Goal: Information Seeking & Learning: Learn about a topic

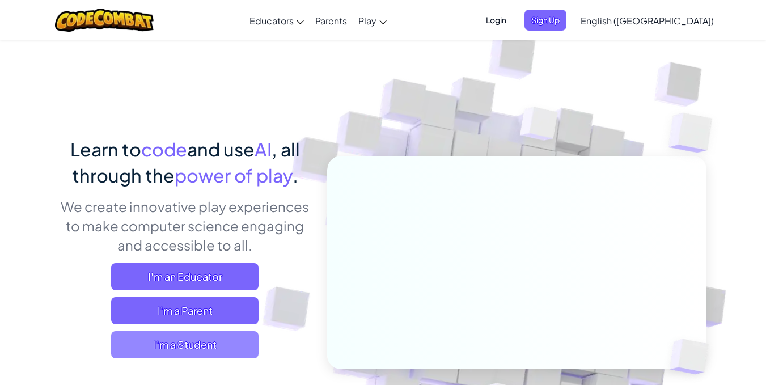
click at [186, 341] on span "I'm a Student" at bounding box center [184, 344] width 147 height 27
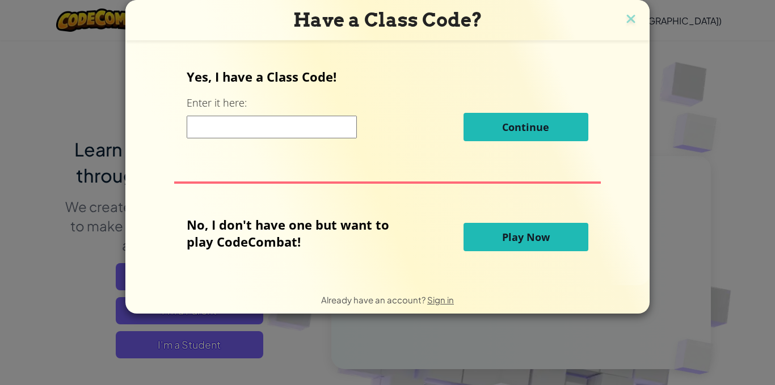
click at [493, 240] on button "Play Now" at bounding box center [525, 237] width 125 height 28
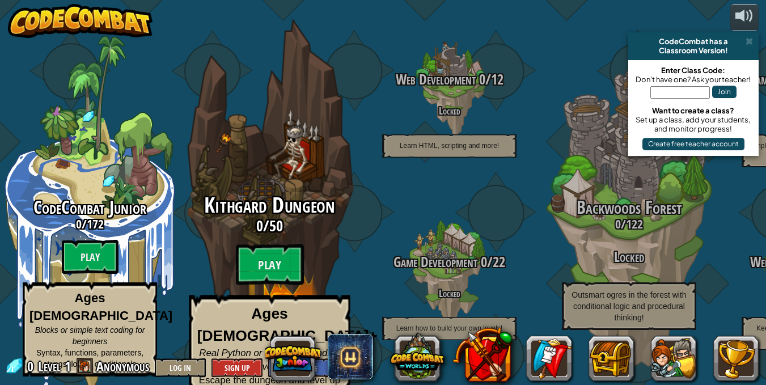
scroll to position [1, 0]
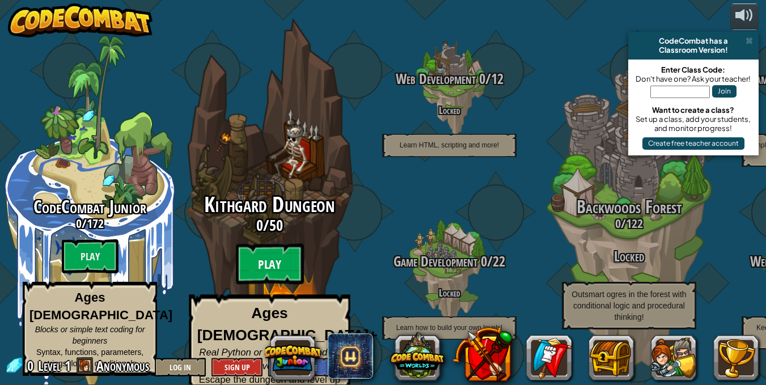
click at [274, 251] on btn "Play" at bounding box center [270, 264] width 68 height 41
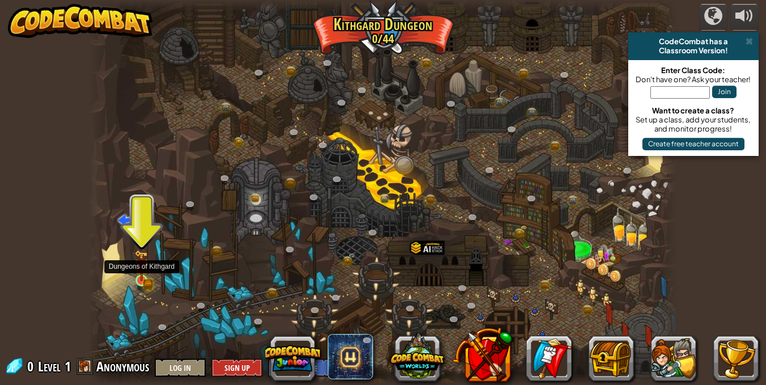
click at [143, 276] on img at bounding box center [141, 265] width 14 height 31
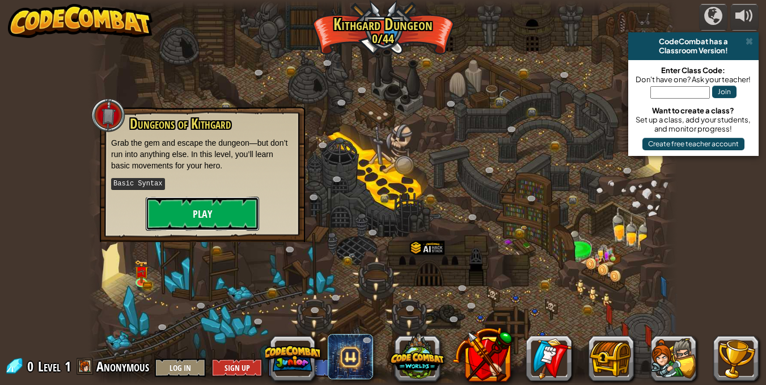
click at [201, 208] on button "Play" at bounding box center [202, 214] width 113 height 34
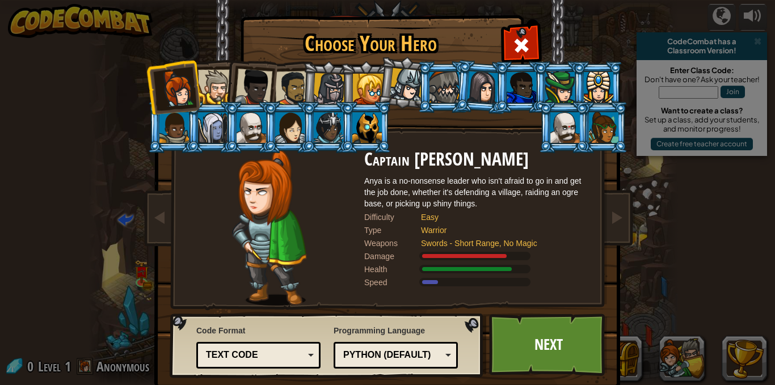
click at [300, 357] on div "Text code" at bounding box center [258, 356] width 109 height 18
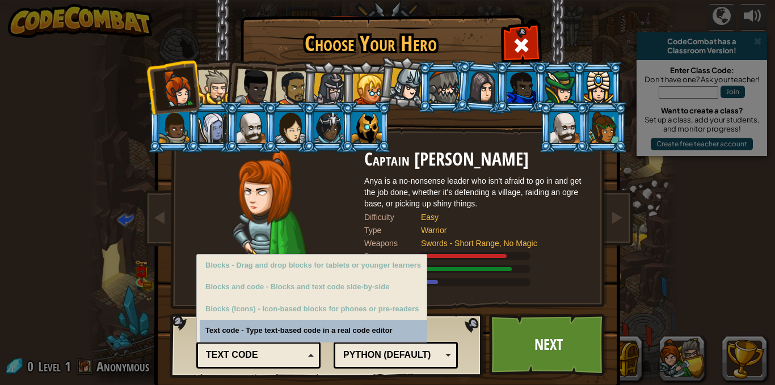
click at [391, 350] on div "Python (Default)" at bounding box center [392, 355] width 98 height 13
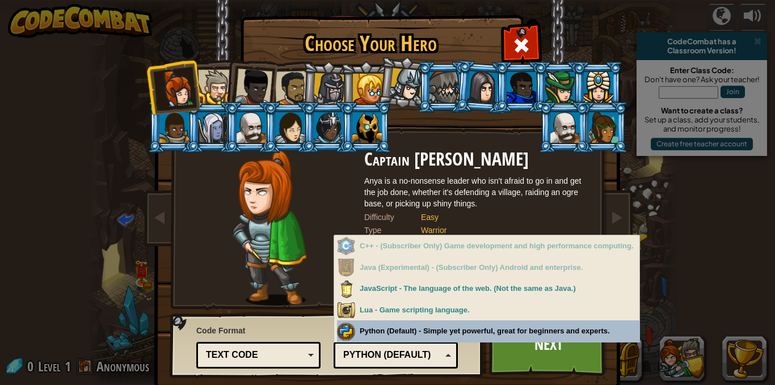
click at [453, 332] on div "Programming Language Python (Default) JavaScript Lua C++ Java (Experimental) Py…" at bounding box center [395, 345] width 124 height 47
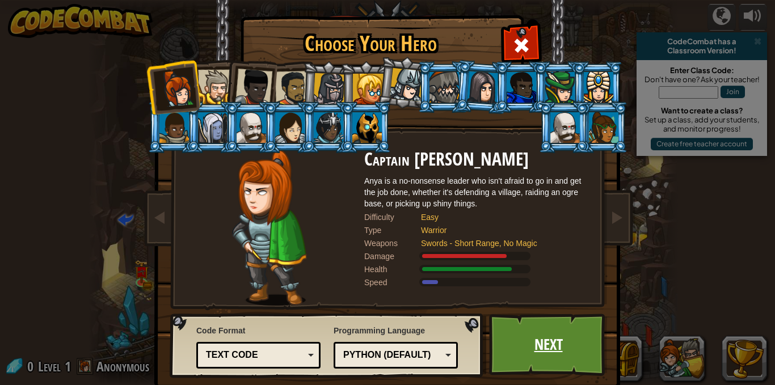
click at [514, 352] on link "Next" at bounding box center [548, 345] width 119 height 62
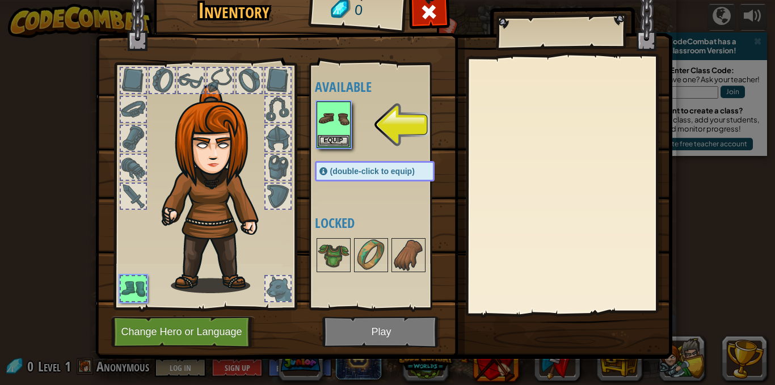
click at [339, 332] on img at bounding box center [383, 153] width 577 height 412
drag, startPoint x: 339, startPoint y: 332, endPoint x: 336, endPoint y: 220, distance: 111.8
click at [336, 220] on div "Inventory 0 Available Equip (double-click to equip) Locked Equip Unequip Subscr…" at bounding box center [387, 173] width 577 height 374
click at [335, 132] on img at bounding box center [334, 119] width 32 height 32
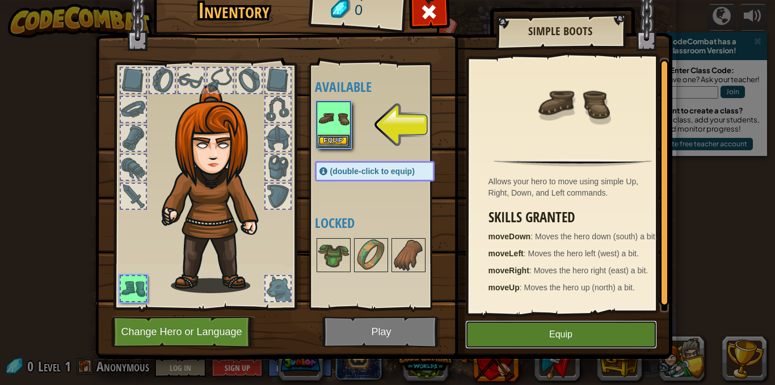
click at [532, 333] on button "Equip" at bounding box center [561, 334] width 192 height 28
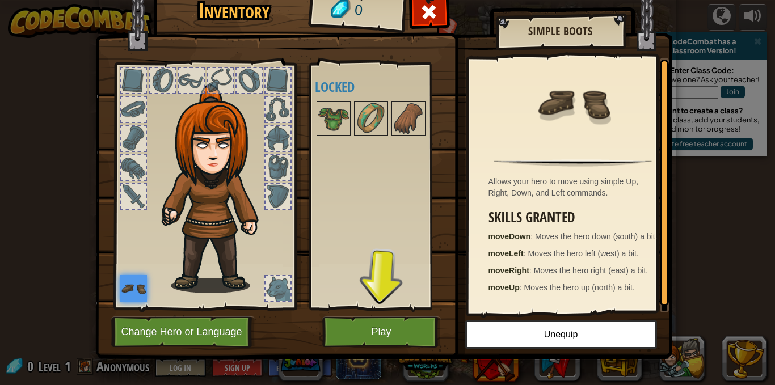
scroll to position [3, 0]
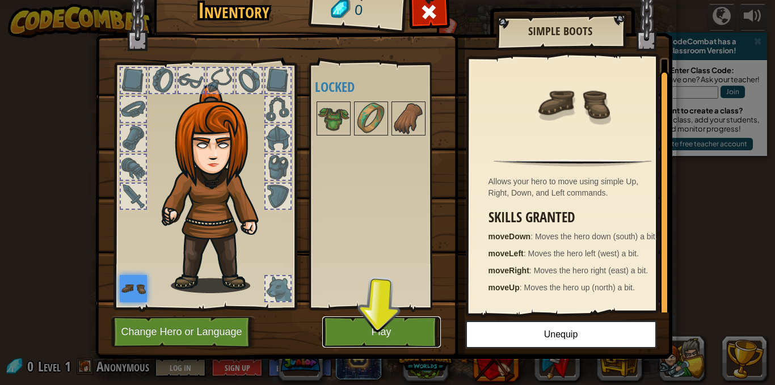
click at [393, 328] on button "Play" at bounding box center [381, 331] width 119 height 31
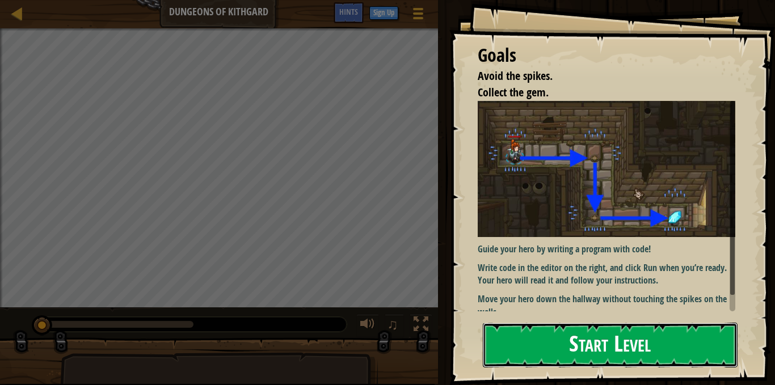
click at [535, 345] on button "Start Level" at bounding box center [610, 345] width 255 height 45
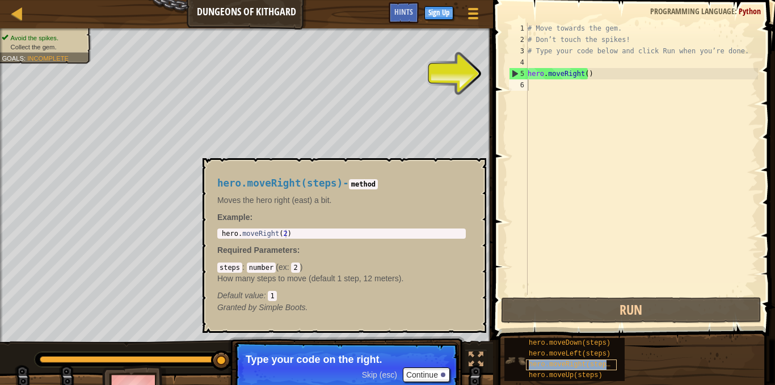
click at [537, 364] on span "hero.moveRight(steps)" at bounding box center [572, 365] width 86 height 8
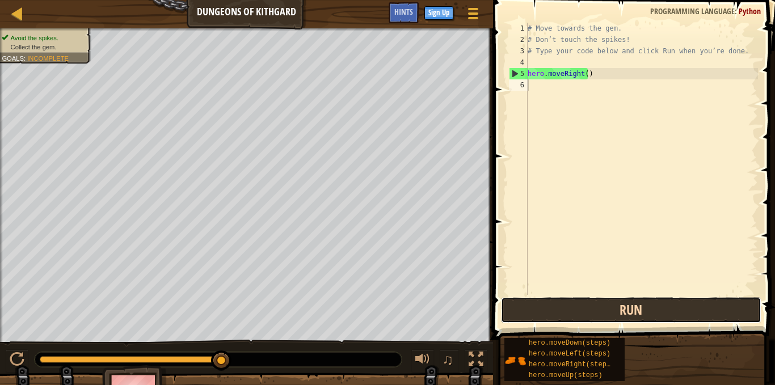
click at [594, 307] on button "Run" at bounding box center [631, 310] width 260 height 26
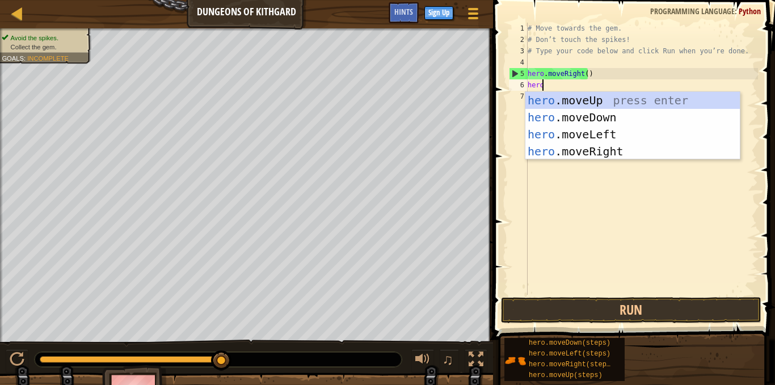
scroll to position [5, 1]
type textarea "hero."
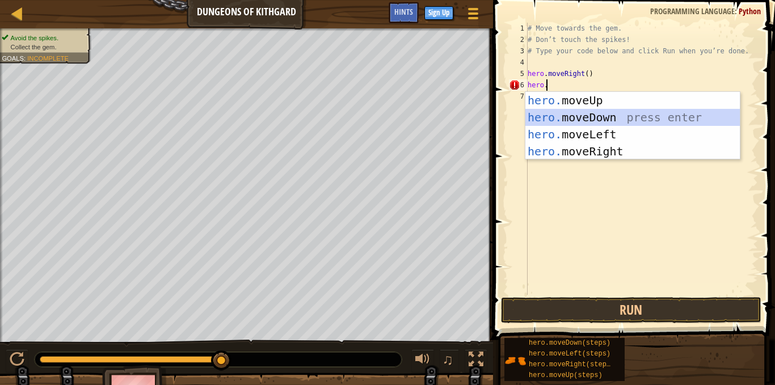
scroll to position [5, 0]
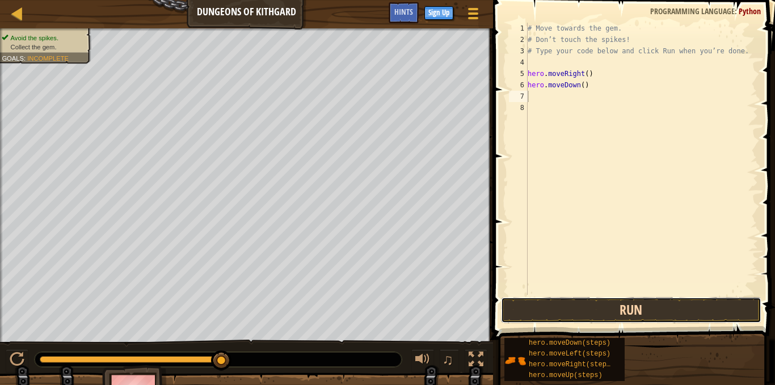
click at [564, 311] on button "Run" at bounding box center [631, 310] width 260 height 26
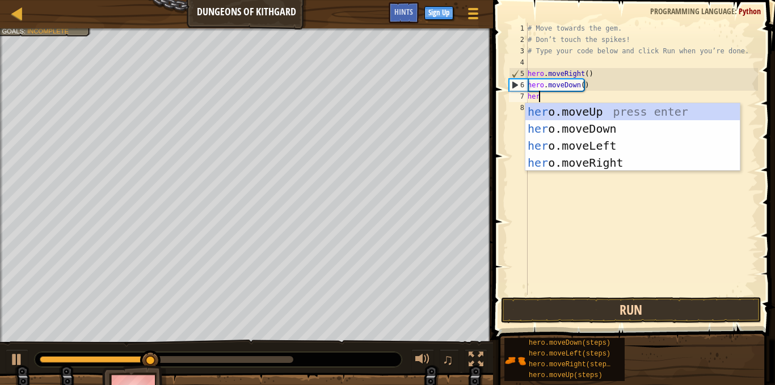
type textarea "hero"
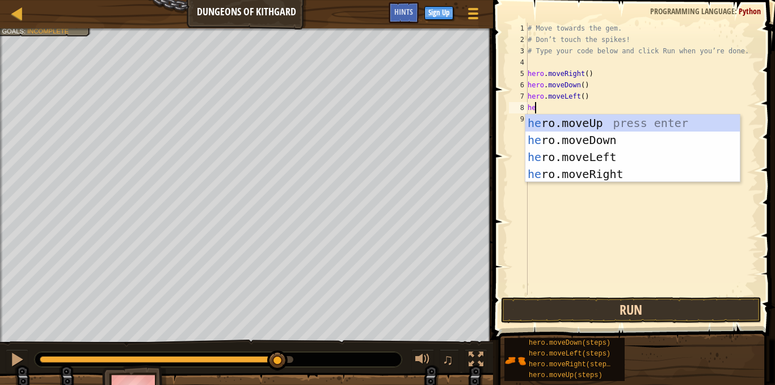
type textarea "her"
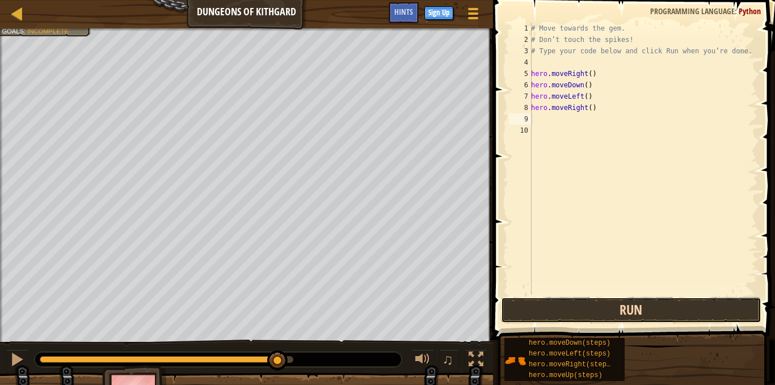
click at [564, 311] on button "Run" at bounding box center [631, 310] width 260 height 26
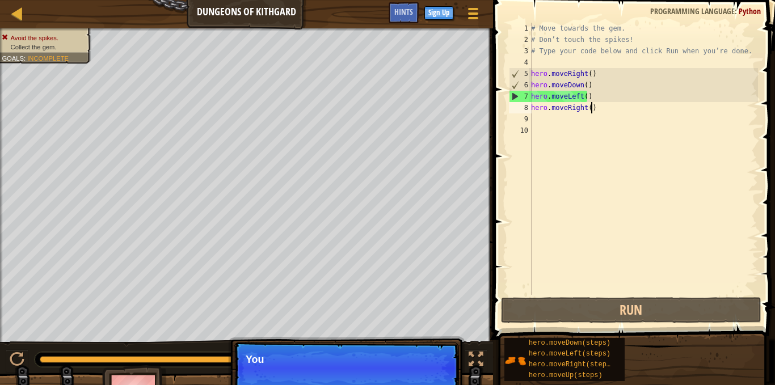
click at [597, 105] on div "# Move towards the gem. # Don’t touch the spikes! # Type your code below and cl…" at bounding box center [643, 170] width 229 height 295
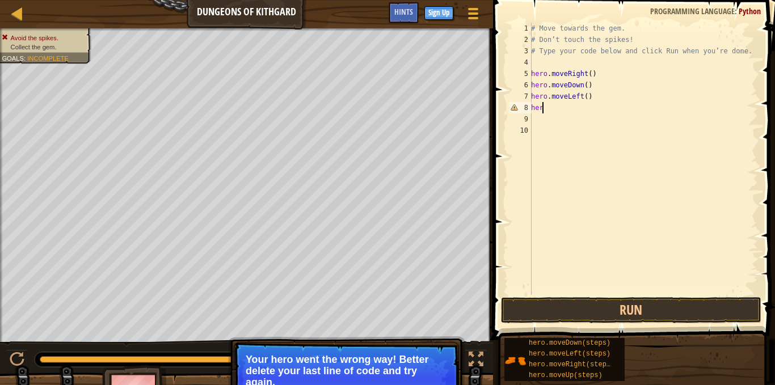
type textarea "h"
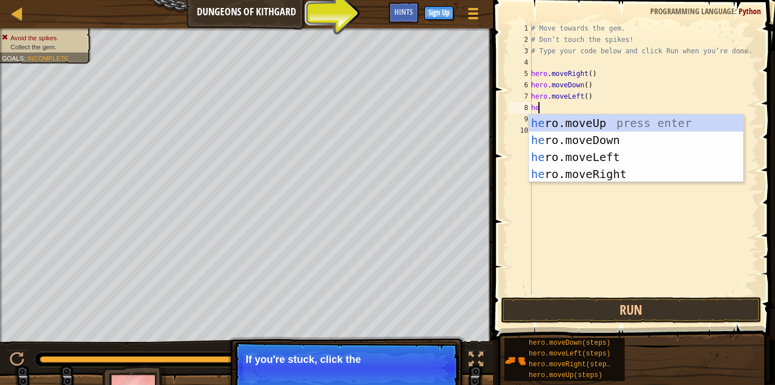
type textarea "h"
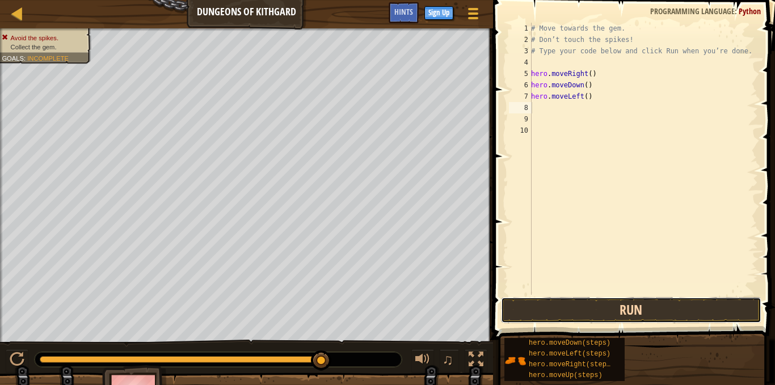
click at [599, 300] on button "Run" at bounding box center [631, 310] width 260 height 26
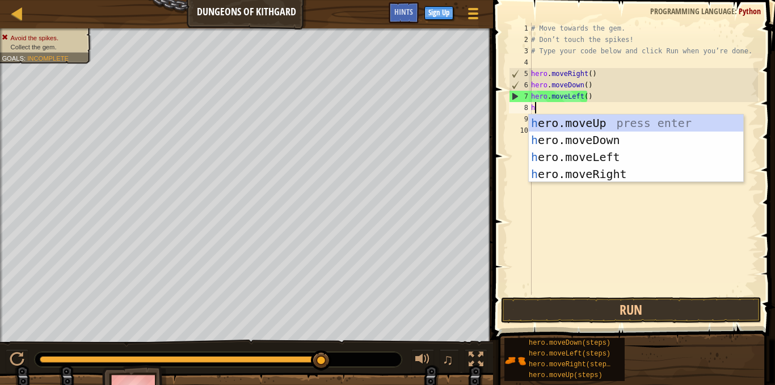
type textarea "her"
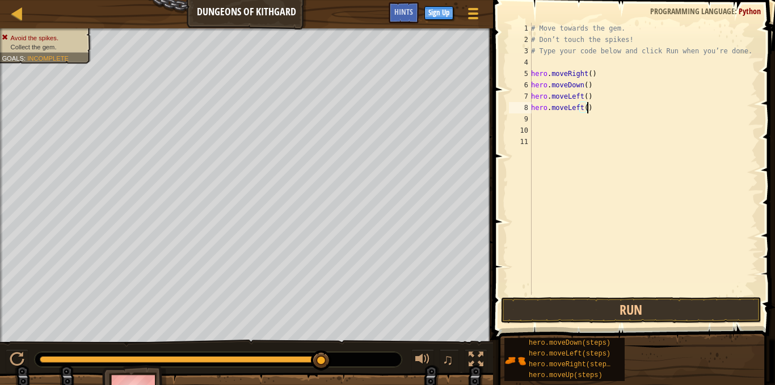
click at [607, 109] on div "# Move towards the gem. # Don’t touch the spikes! # Type your code below and cl…" at bounding box center [643, 170] width 229 height 295
type textarea "hero.mover"
click at [584, 314] on button "Run" at bounding box center [631, 310] width 260 height 26
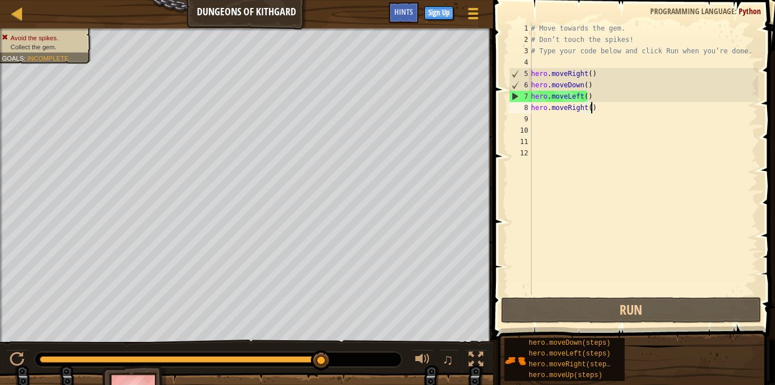
click at [595, 108] on div "# Move towards the gem. # Don’t touch the spikes! # Type your code below and cl…" at bounding box center [643, 170] width 229 height 295
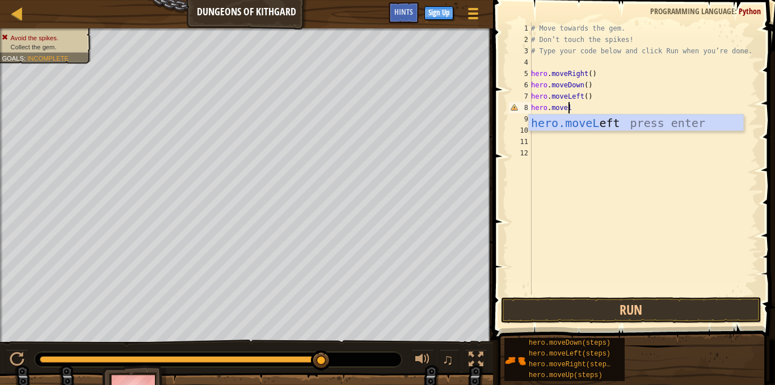
type textarea "hero.movele"
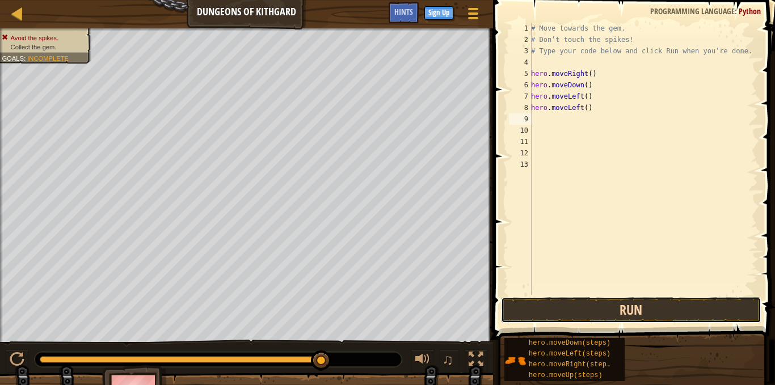
click at [592, 311] on button "Run" at bounding box center [631, 310] width 260 height 26
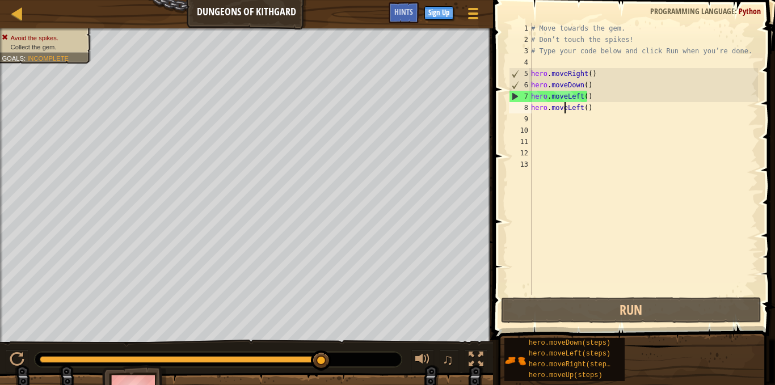
click at [565, 109] on div "# Move towards the gem. # Don’t touch the spikes! # Type your code below and cl…" at bounding box center [643, 170] width 229 height 295
click at [572, 109] on div "# Move towards the gem. # Don’t touch the spikes! # Type your code below and cl…" at bounding box center [643, 170] width 229 height 295
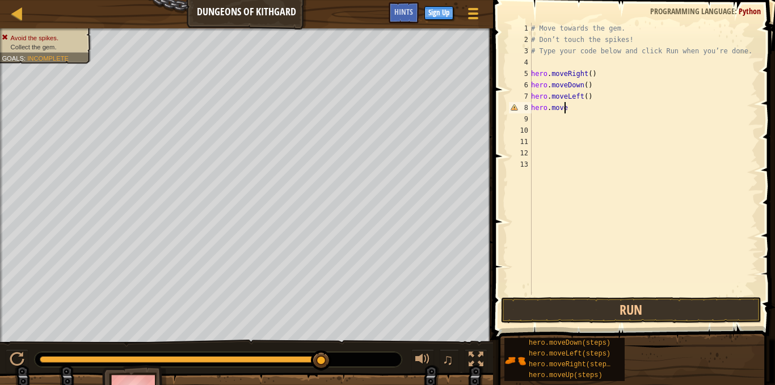
type textarea "hero.moveu"
click at [597, 306] on button "Run" at bounding box center [631, 310] width 260 height 26
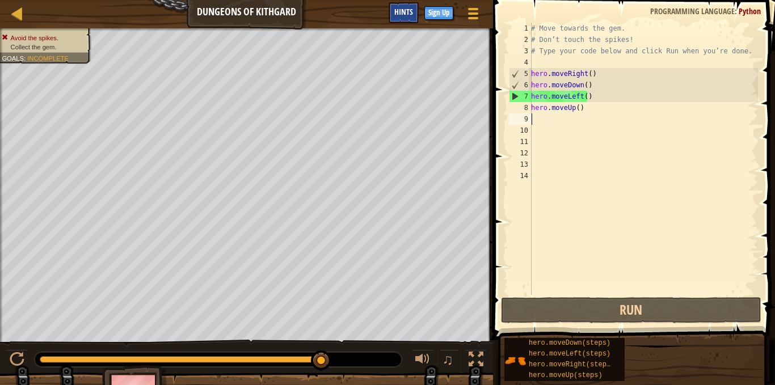
click at [405, 5] on div "Hints" at bounding box center [403, 12] width 30 height 21
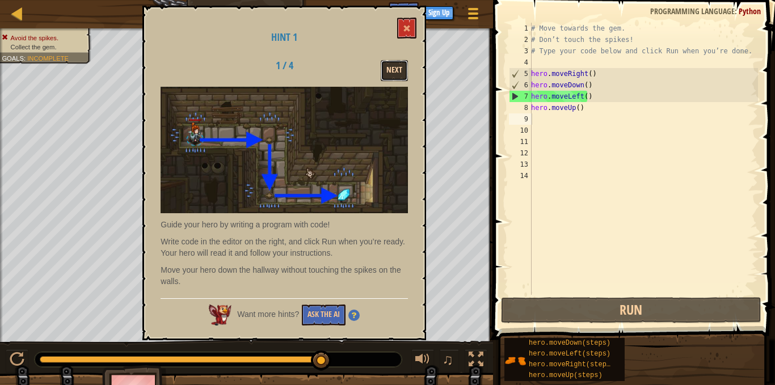
click at [391, 67] on button "Next" at bounding box center [394, 70] width 27 height 21
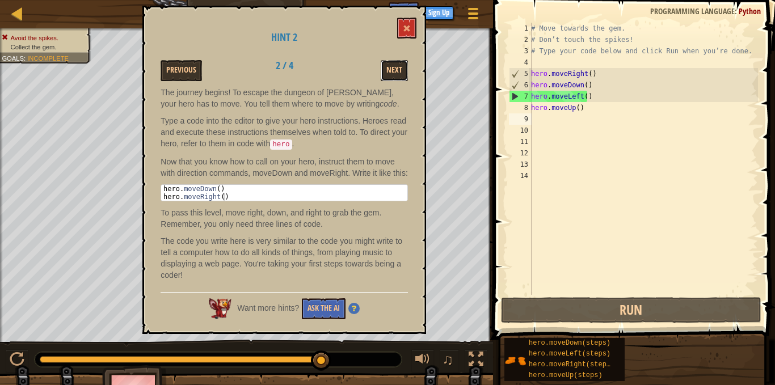
click at [391, 67] on button "Next" at bounding box center [394, 70] width 27 height 21
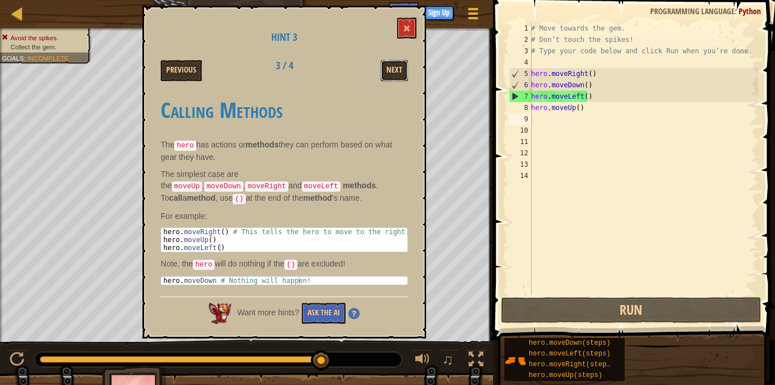
click at [391, 67] on button "Next" at bounding box center [394, 70] width 27 height 21
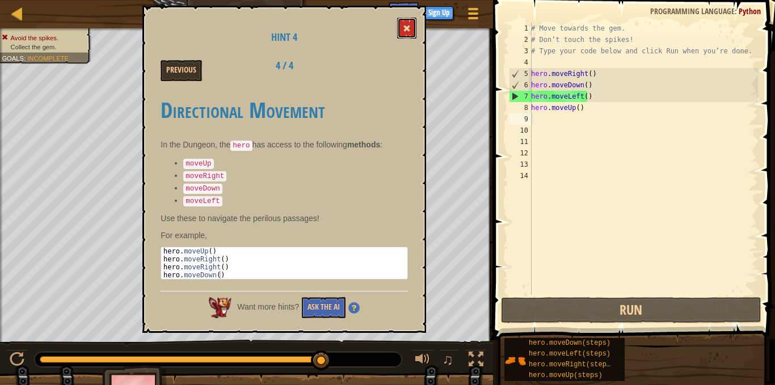
click at [409, 28] on span at bounding box center [407, 28] width 8 height 8
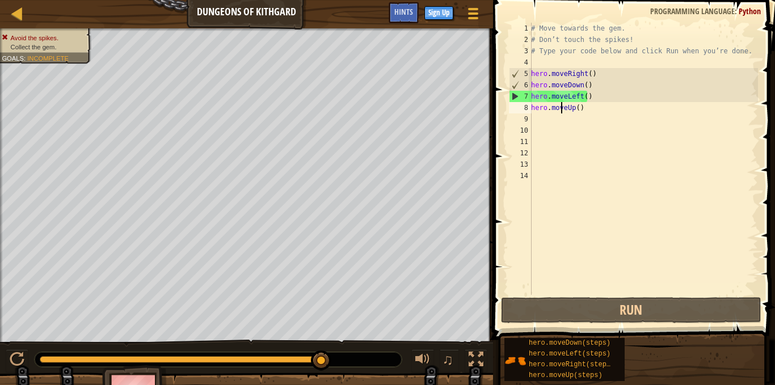
click at [562, 103] on div "# Move towards the gem. # Don’t touch the spikes! # Type your code below and cl…" at bounding box center [643, 170] width 229 height 295
click at [582, 106] on div "# Move towards the gem. # Don’t touch the spikes! # Type your code below and cl…" at bounding box center [643, 170] width 229 height 295
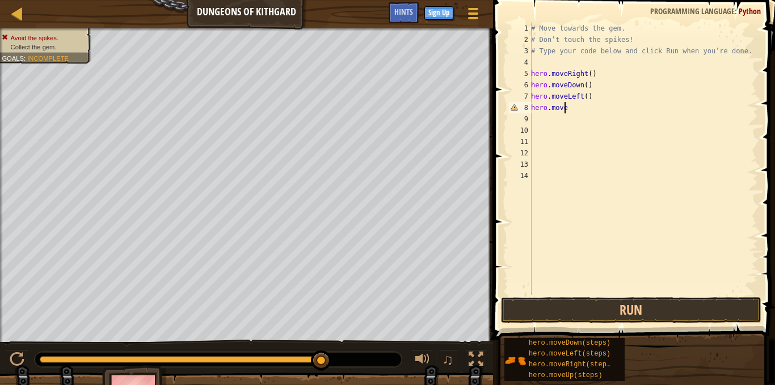
type textarea "hero.moved"
click at [562, 313] on button "Run" at bounding box center [631, 310] width 260 height 26
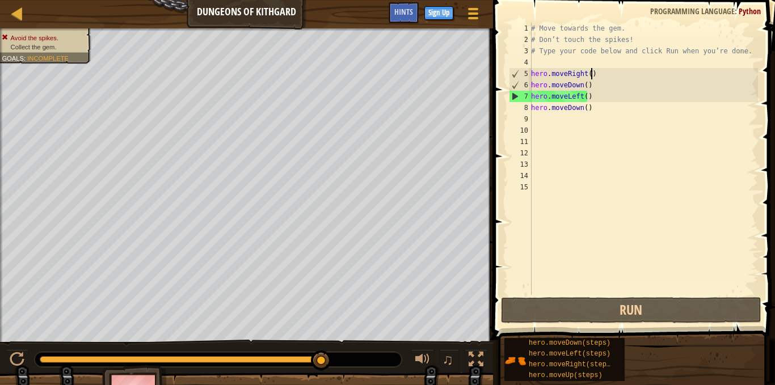
click at [597, 75] on div "# Move towards the gem. # Don’t touch the spikes! # Type your code below and cl…" at bounding box center [643, 170] width 229 height 295
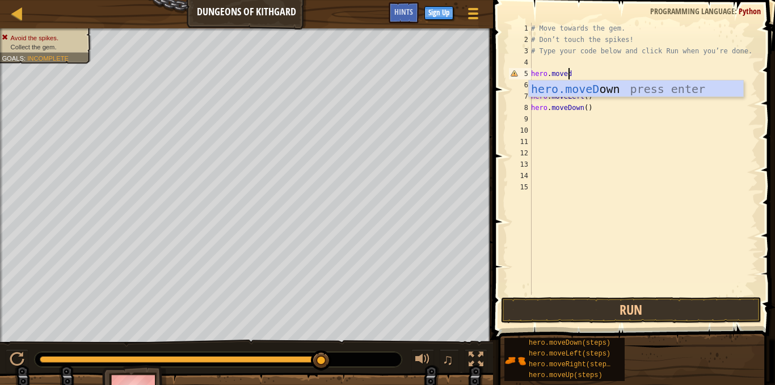
scroll to position [5, 2]
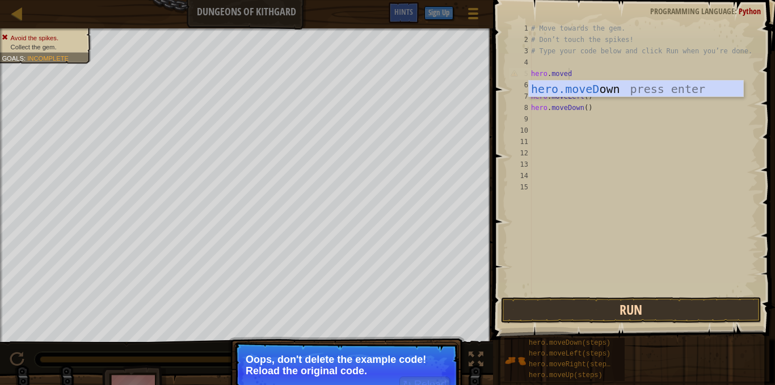
type textarea "hero.moved"
click at [527, 316] on button "Run" at bounding box center [631, 310] width 260 height 26
